Goal: Find specific page/section: Find specific page/section

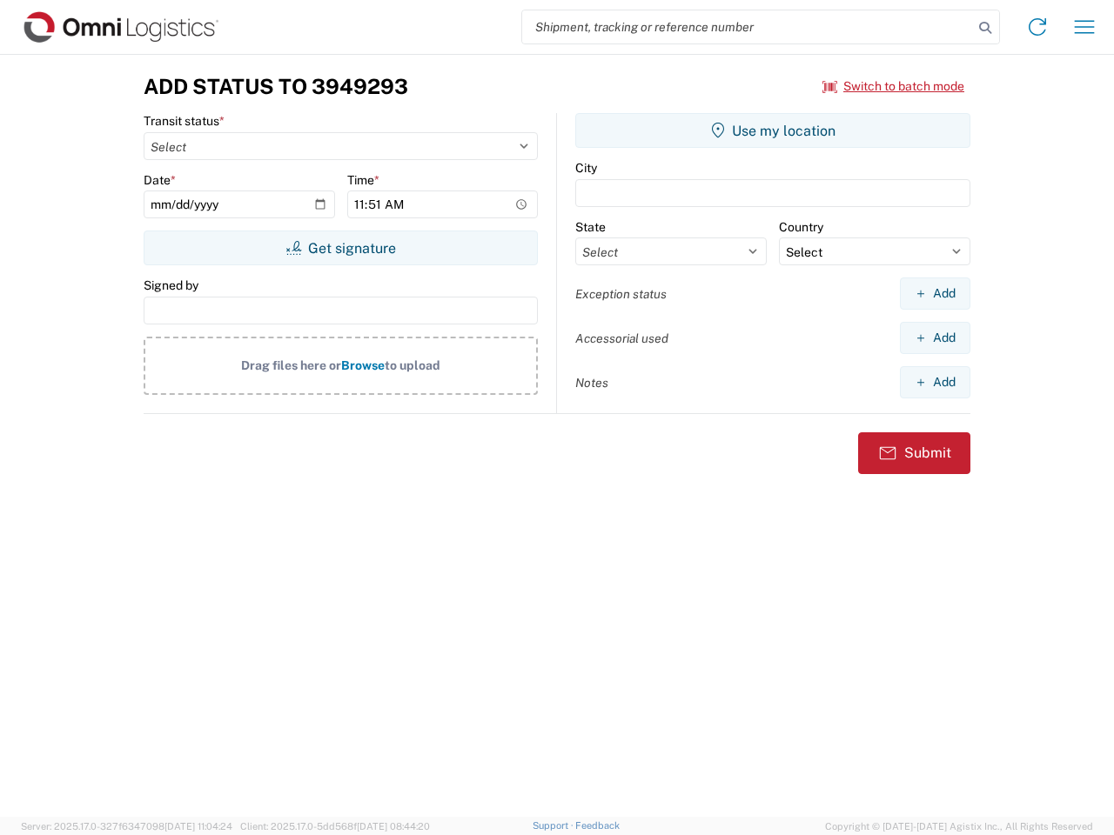
click at [748, 27] on input "search" at bounding box center [747, 26] width 451 height 33
click at [985, 28] on icon at bounding box center [985, 28] width 24 height 24
click at [1037, 27] on icon at bounding box center [1037, 27] width 28 height 28
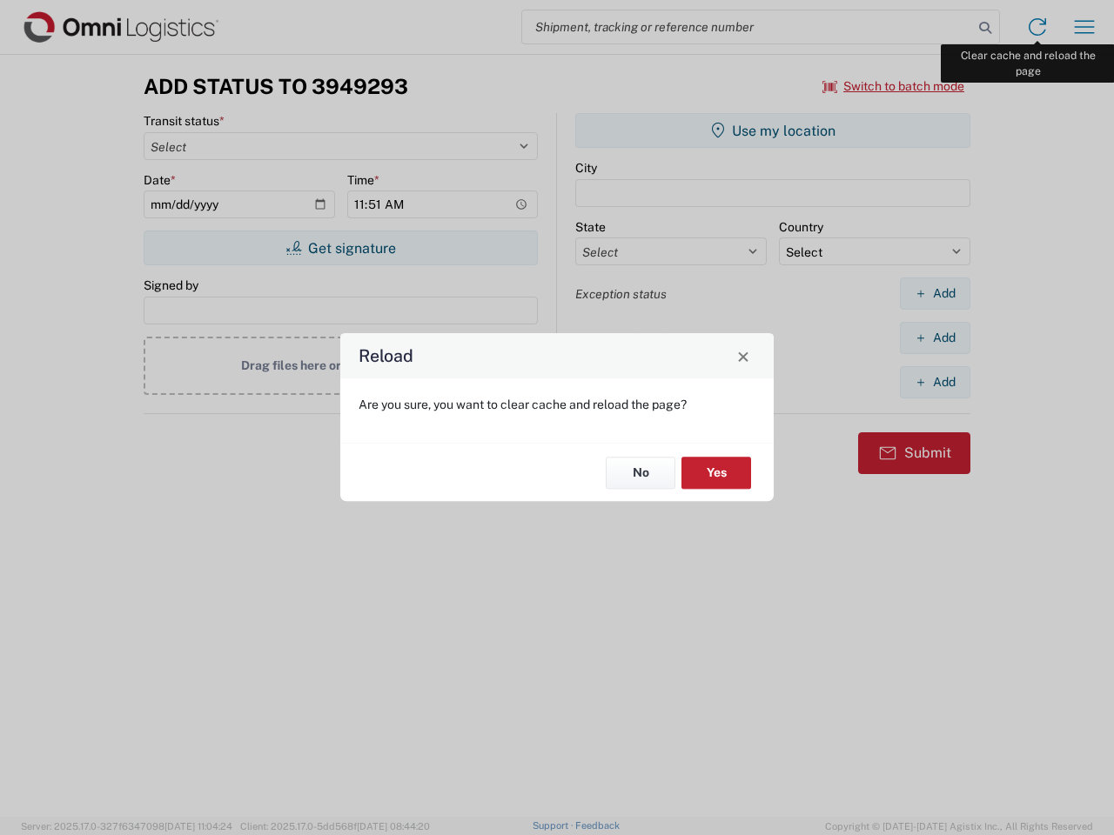
click at [1084, 27] on div "Reload Are you sure, you want to clear cache and reload the page? No Yes" at bounding box center [557, 417] width 1114 height 835
click at [894, 86] on div "Reload Are you sure, you want to clear cache and reload the page? No Yes" at bounding box center [557, 417] width 1114 height 835
click at [340, 248] on div "Reload Are you sure, you want to clear cache and reload the page? No Yes" at bounding box center [557, 417] width 1114 height 835
click at [773, 131] on div "Reload Are you sure, you want to clear cache and reload the page? No Yes" at bounding box center [557, 417] width 1114 height 835
click at [935, 293] on div "Reload Are you sure, you want to clear cache and reload the page? No Yes" at bounding box center [557, 417] width 1114 height 835
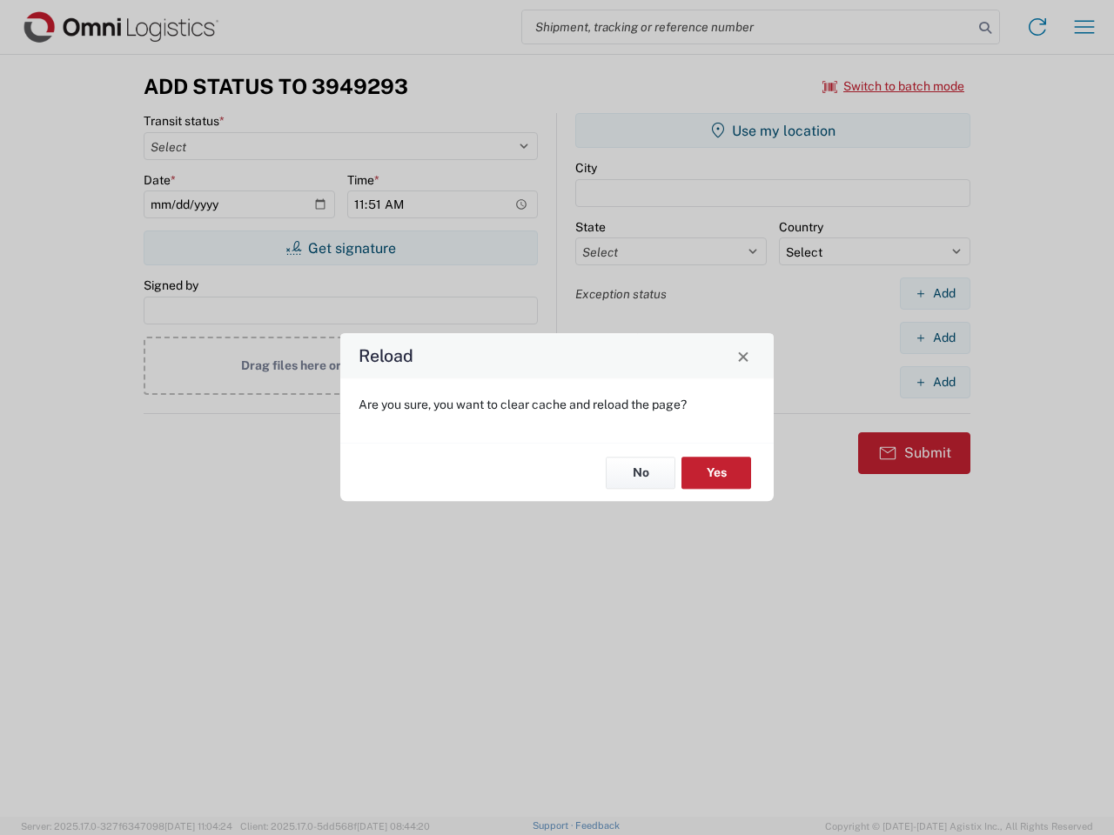
click at [935, 338] on div "Reload Are you sure, you want to clear cache and reload the page? No Yes" at bounding box center [557, 417] width 1114 height 835
click at [935, 382] on div "Reload Are you sure, you want to clear cache and reload the page? No Yes" at bounding box center [557, 417] width 1114 height 835
